Goal: Navigation & Orientation: Find specific page/section

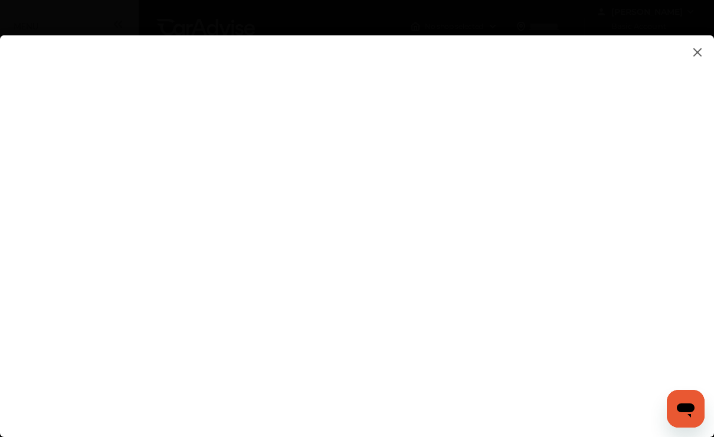
click at [697, 49] on img at bounding box center [697, 52] width 14 height 15
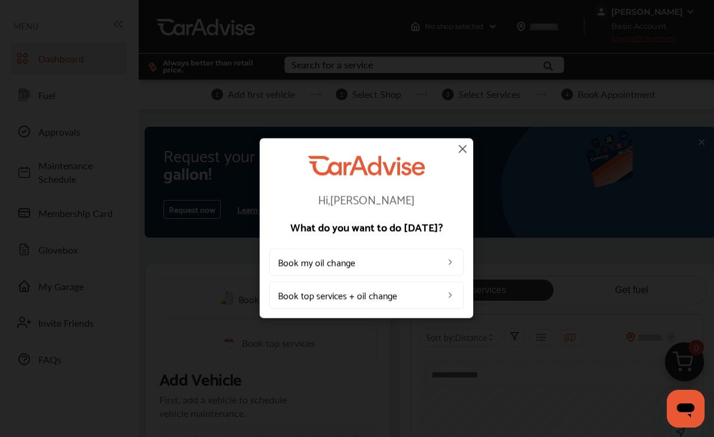
click at [469, 153] on img at bounding box center [463, 149] width 14 height 14
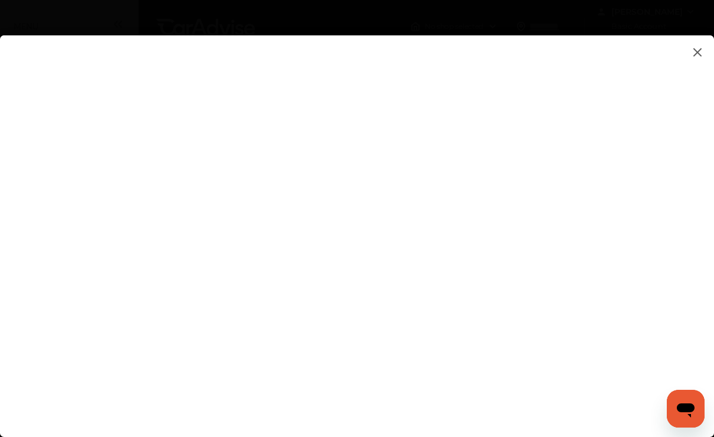
click at [693, 247] on flutter-view at bounding box center [357, 224] width 714 height 378
click at [684, 64] on flutter-view at bounding box center [357, 224] width 714 height 378
click at [697, 51] on img at bounding box center [697, 52] width 14 height 15
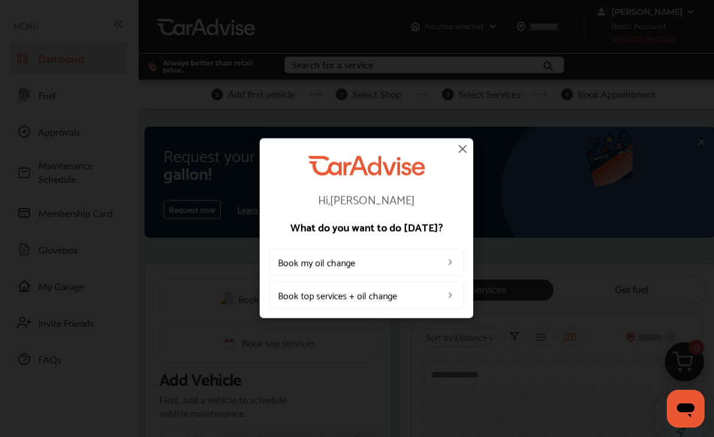
click at [459, 152] on img at bounding box center [463, 149] width 14 height 14
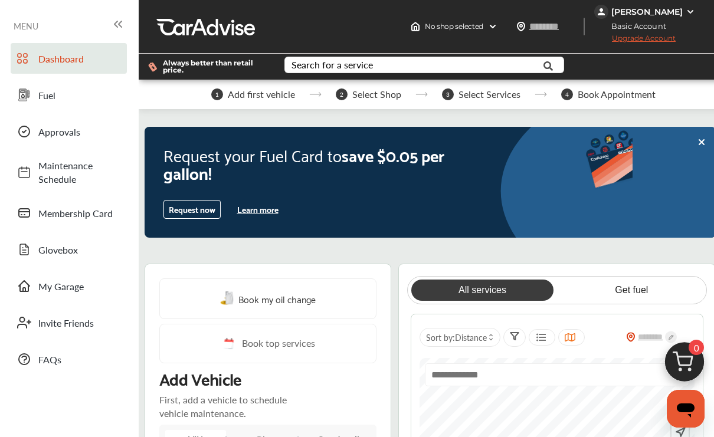
click at [78, 245] on span "Glovebox" at bounding box center [79, 250] width 83 height 14
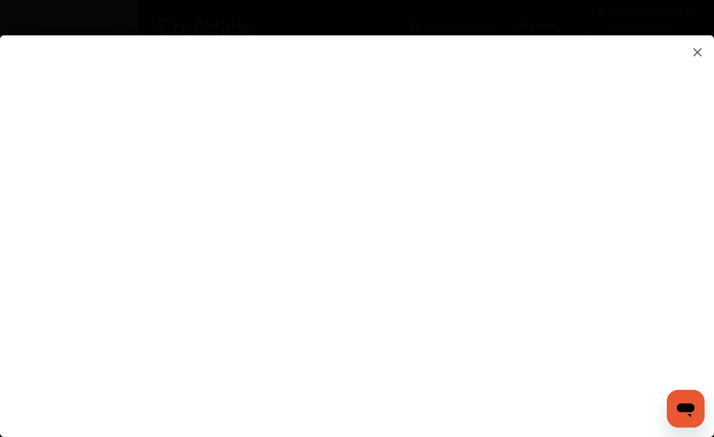
click at [706, 42] on flutter-view at bounding box center [357, 224] width 714 height 378
click at [695, 42] on flutter-view at bounding box center [357, 224] width 714 height 378
click at [680, 45] on flutter-view at bounding box center [357, 224] width 714 height 378
click at [700, 42] on flutter-view at bounding box center [357, 224] width 714 height 378
click at [697, 47] on img at bounding box center [697, 52] width 14 height 15
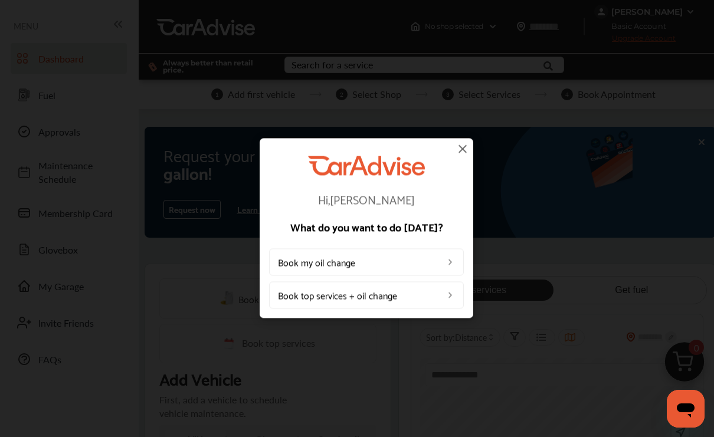
click at [442, 156] on div "Hi, BRETT What do you want to do today? Book my oil change Book top services + …" at bounding box center [366, 232] width 195 height 153
click at [438, 140] on div "Hi, BRETT What do you want to do today? Book my oil change Book top services + …" at bounding box center [367, 228] width 214 height 180
click at [452, 142] on div "Hi, BRETT What do you want to do today? Book my oil change Book top services + …" at bounding box center [367, 228] width 214 height 180
click at [463, 154] on img at bounding box center [463, 149] width 14 height 14
